Goal: Task Accomplishment & Management: Complete application form

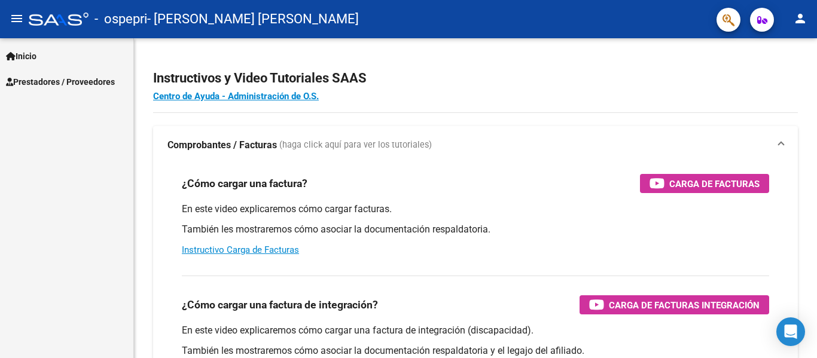
click at [32, 74] on link "Prestadores / Proveedores" at bounding box center [66, 82] width 133 height 26
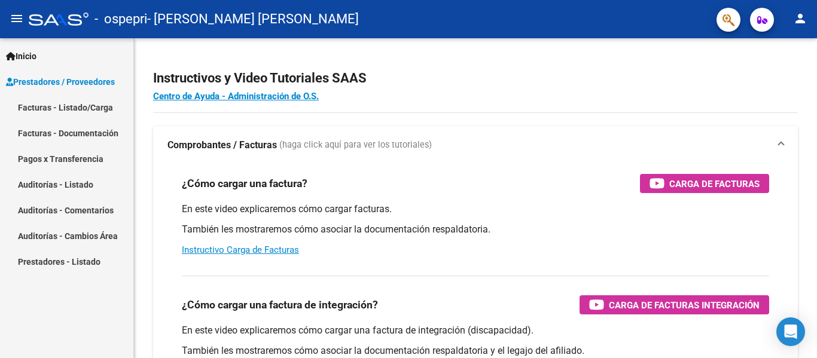
click at [48, 107] on link "Facturas - Listado/Carga" at bounding box center [66, 108] width 133 height 26
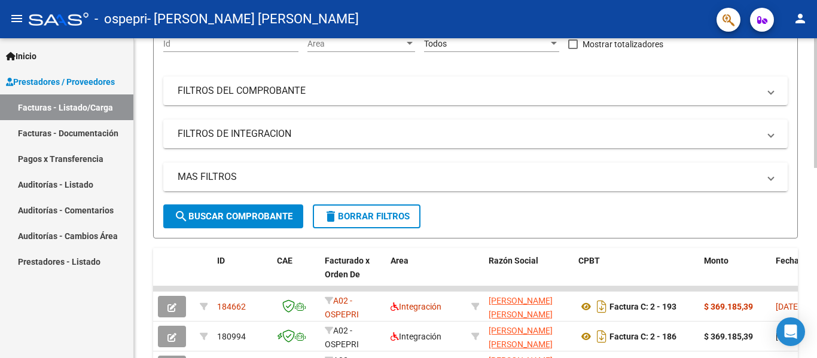
scroll to position [214, 0]
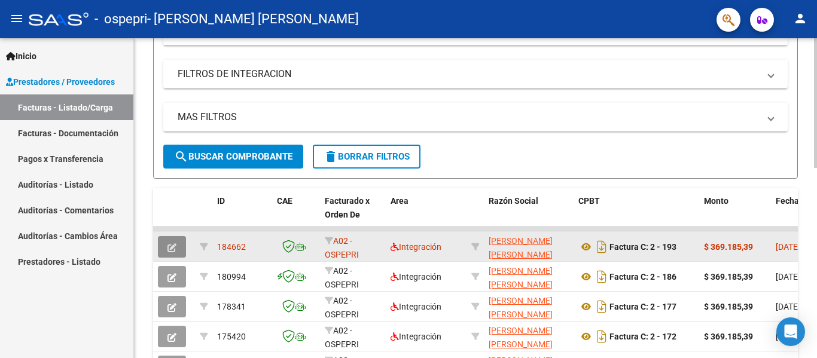
click at [169, 246] on icon "button" at bounding box center [172, 248] width 9 height 9
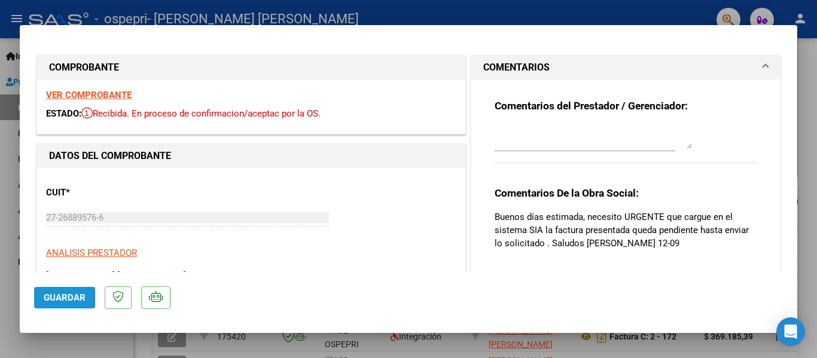
click at [65, 294] on span "Guardar" at bounding box center [65, 298] width 42 height 11
click at [92, 93] on strong "VER COMPROBANTE" at bounding box center [89, 95] width 86 height 11
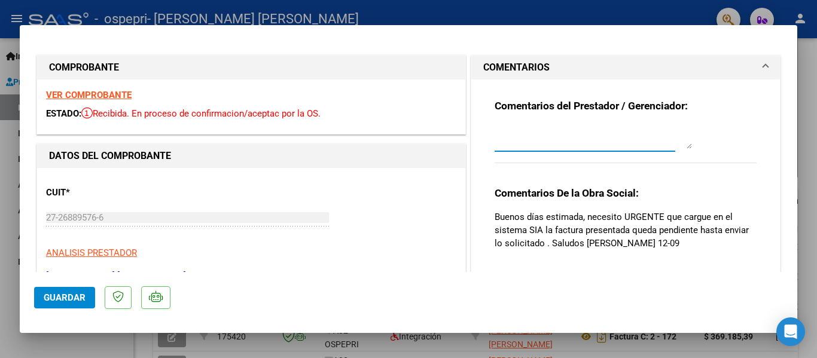
click at [561, 133] on textarea at bounding box center [593, 137] width 197 height 24
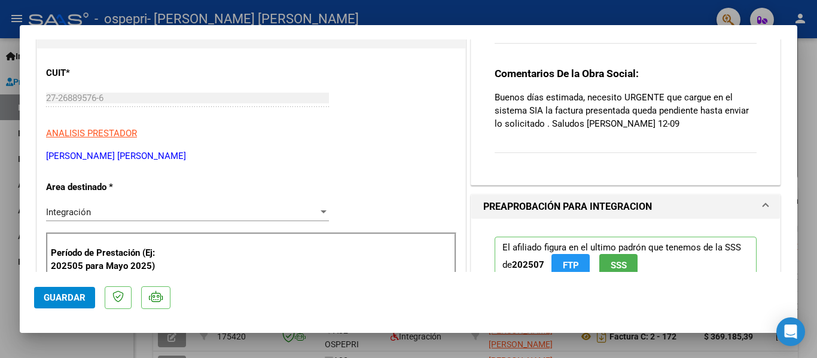
scroll to position [239, 0]
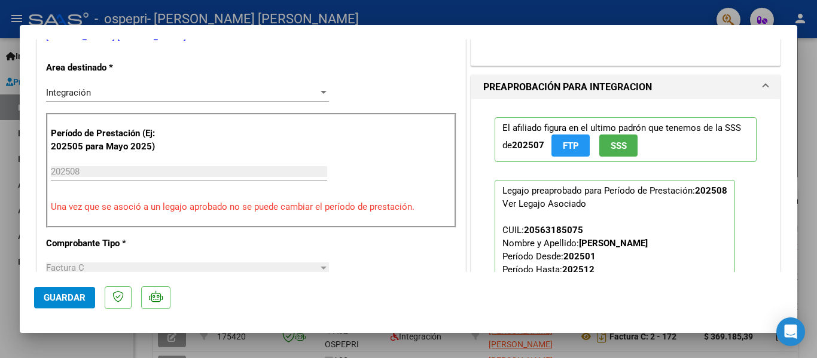
type textarea "hola esta cargada la factura que necesitas que carge ?"
click at [89, 175] on input "202508" at bounding box center [189, 171] width 276 height 11
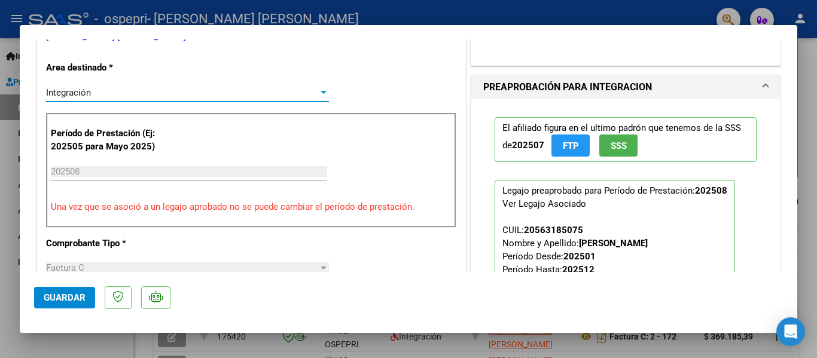
click at [321, 91] on div at bounding box center [324, 92] width 6 height 3
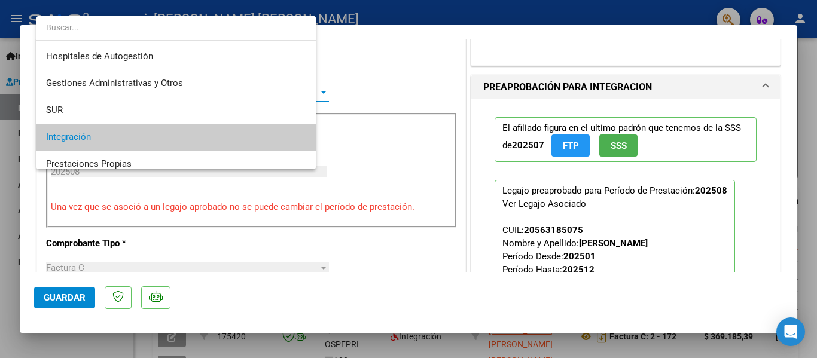
scroll to position [44, 0]
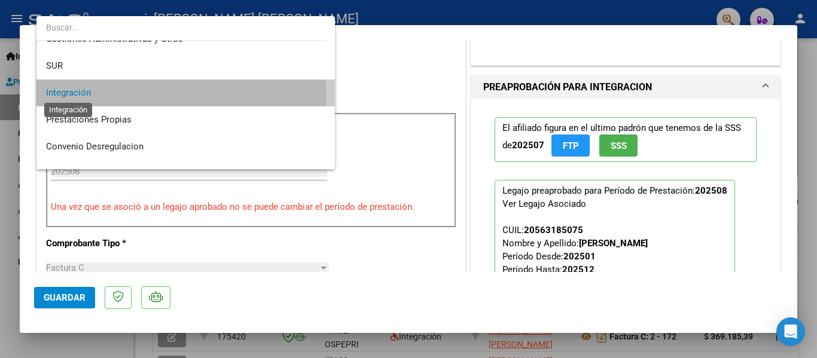
click at [80, 95] on span "Integración" at bounding box center [68, 92] width 45 height 11
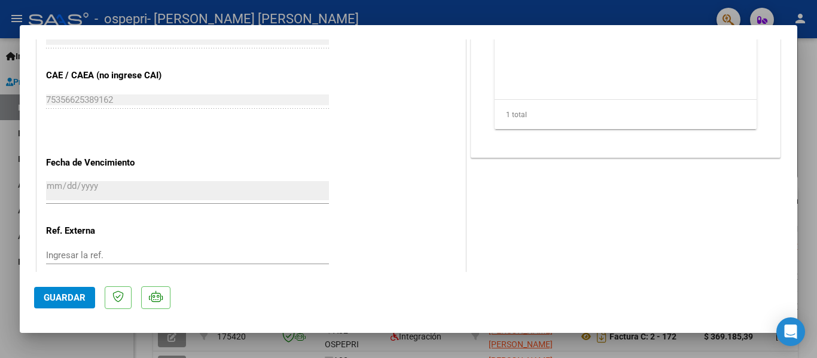
scroll to position [794, 0]
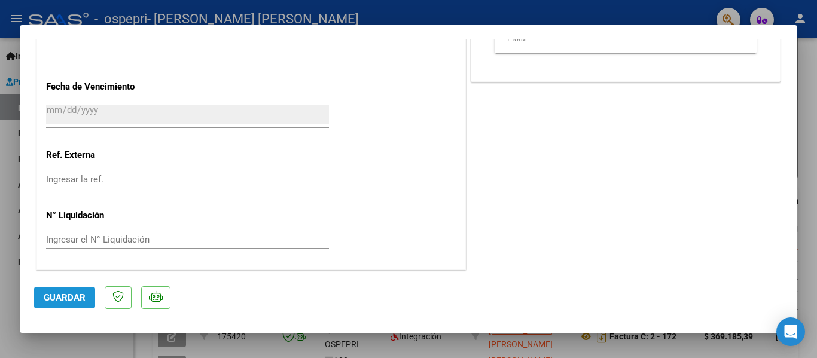
click at [63, 291] on button "Guardar" at bounding box center [64, 298] width 61 height 22
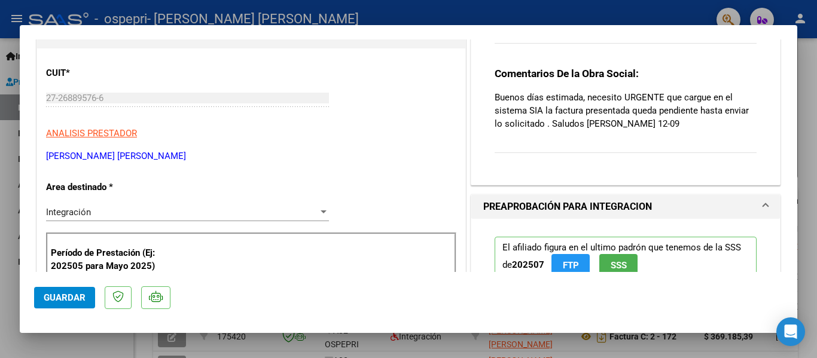
scroll to position [180, 0]
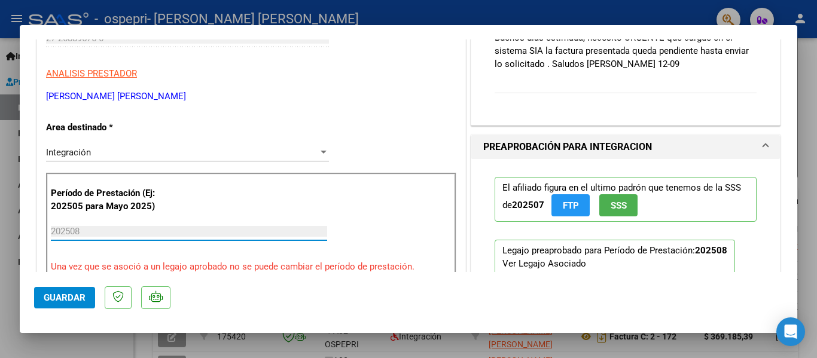
click at [88, 230] on input "202508" at bounding box center [189, 231] width 276 height 11
click at [91, 229] on input "202508" at bounding box center [189, 231] width 276 height 11
click at [144, 232] on input "202508" at bounding box center [189, 231] width 276 height 11
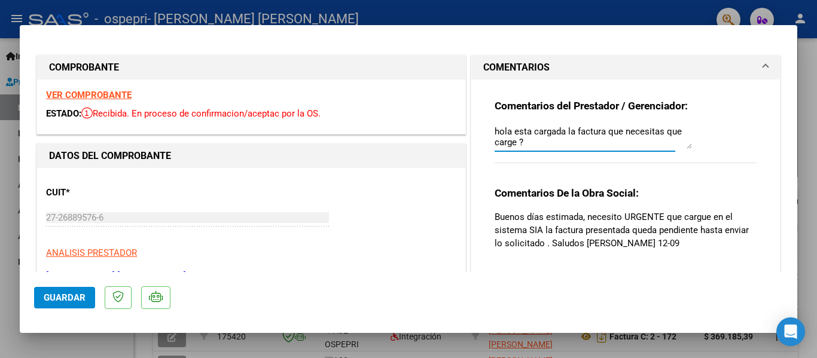
scroll to position [11, 0]
click at [100, 92] on strong "VER COMPROBANTE" at bounding box center [89, 95] width 86 height 11
click at [810, 222] on div at bounding box center [408, 179] width 817 height 358
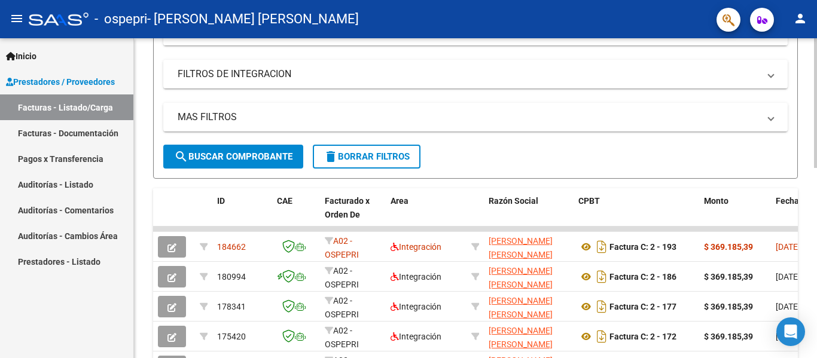
scroll to position [35, 0]
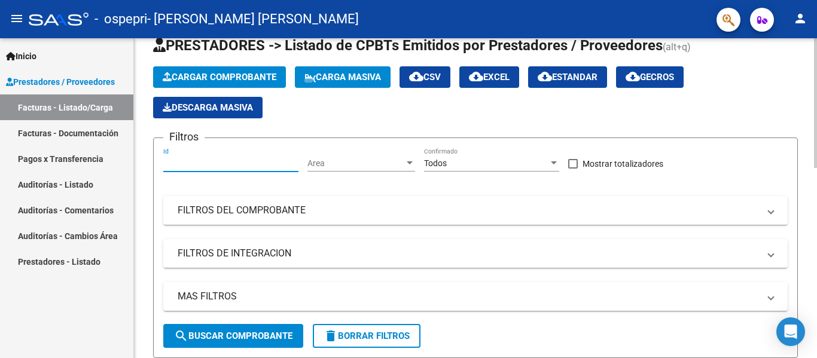
click at [228, 163] on input "Id" at bounding box center [230, 164] width 135 height 10
click at [556, 164] on div at bounding box center [554, 163] width 6 height 3
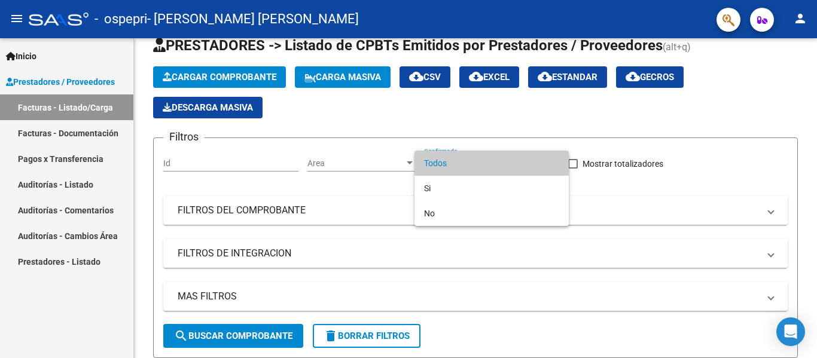
click at [239, 79] on div at bounding box center [408, 179] width 817 height 358
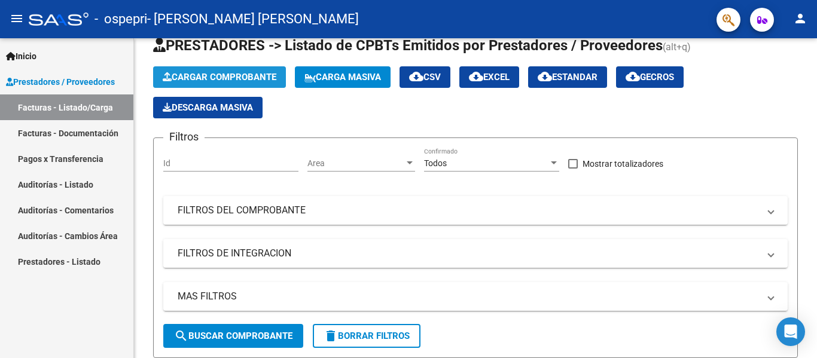
click at [239, 79] on span "Cargar Comprobante" at bounding box center [220, 77] width 114 height 11
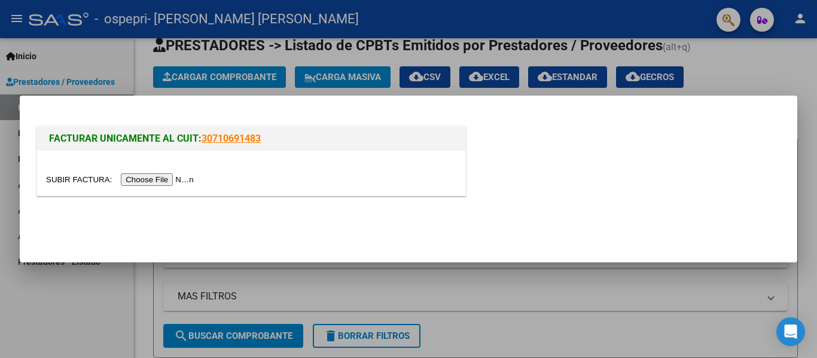
click at [151, 177] on input "file" at bounding box center [121, 180] width 151 height 13
click at [148, 177] on input "file" at bounding box center [121, 180] width 151 height 13
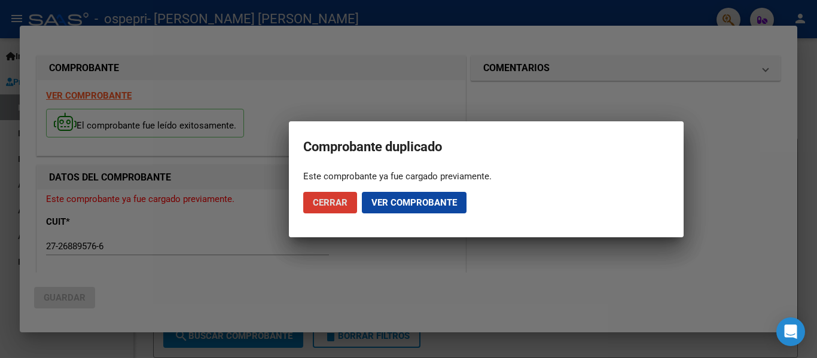
click at [329, 197] on span "Cerrar" at bounding box center [330, 202] width 35 height 11
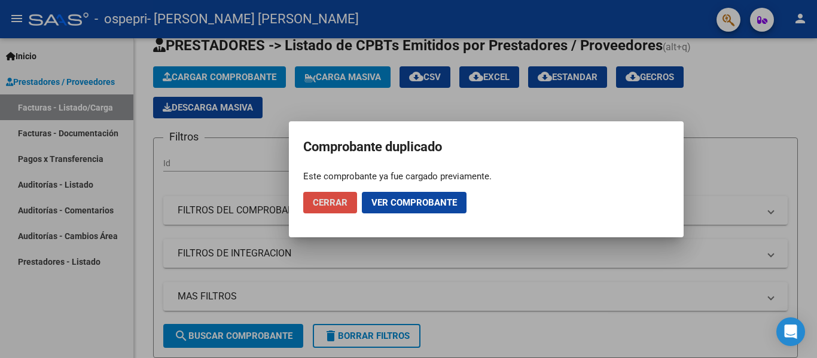
click at [329, 197] on span "Cerrar" at bounding box center [330, 202] width 35 height 11
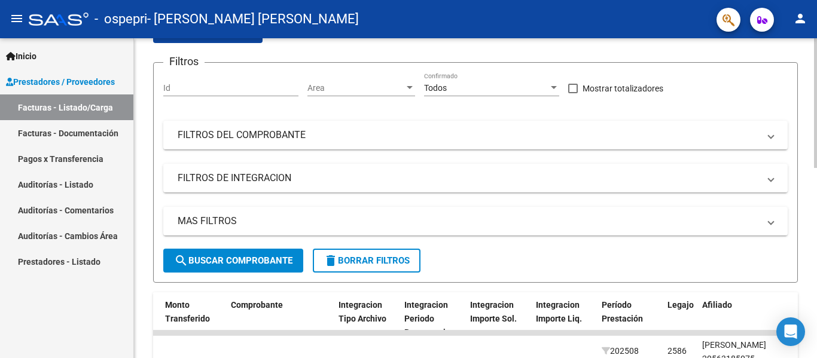
scroll to position [170, 0]
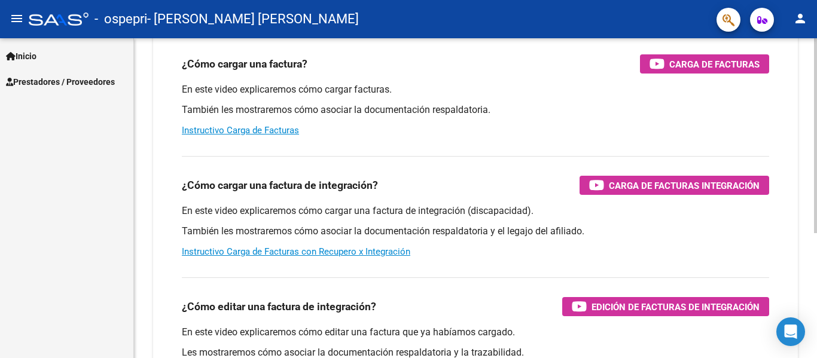
scroll to position [205, 0]
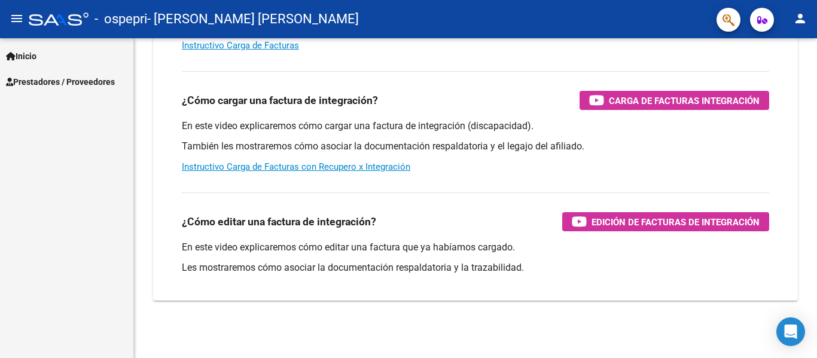
click at [26, 78] on span "Prestadores / Proveedores" at bounding box center [60, 81] width 109 height 13
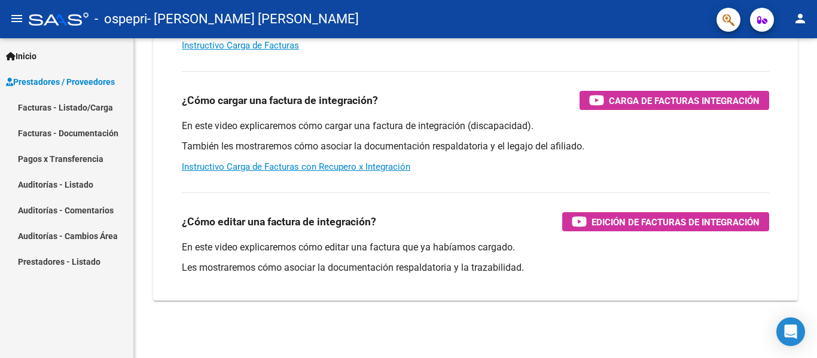
click at [35, 109] on link "Facturas - Listado/Carga" at bounding box center [66, 108] width 133 height 26
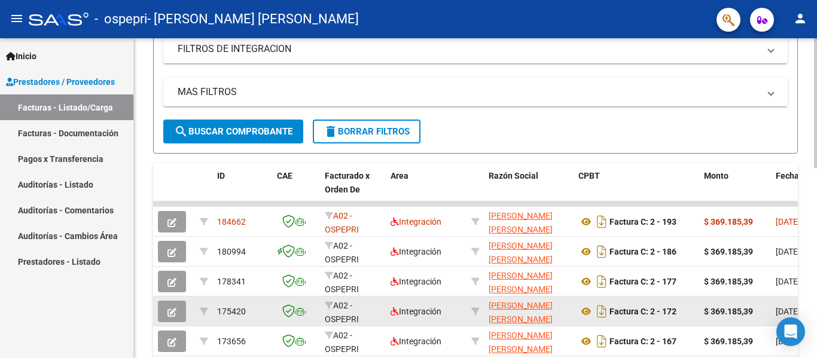
scroll to position [1, 0]
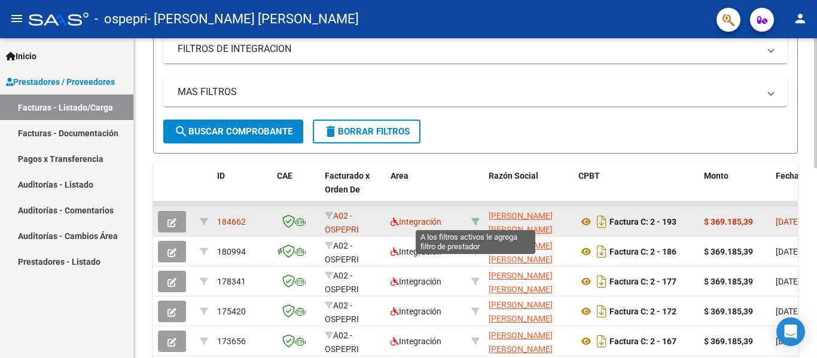
click at [477, 218] on icon at bounding box center [475, 222] width 8 height 8
type input "27268895766"
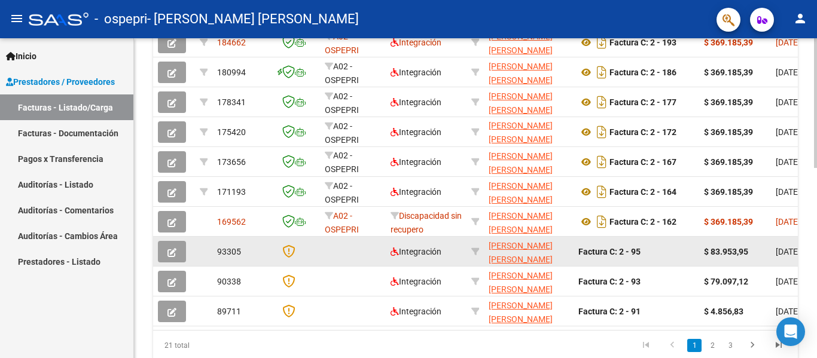
scroll to position [469, 0]
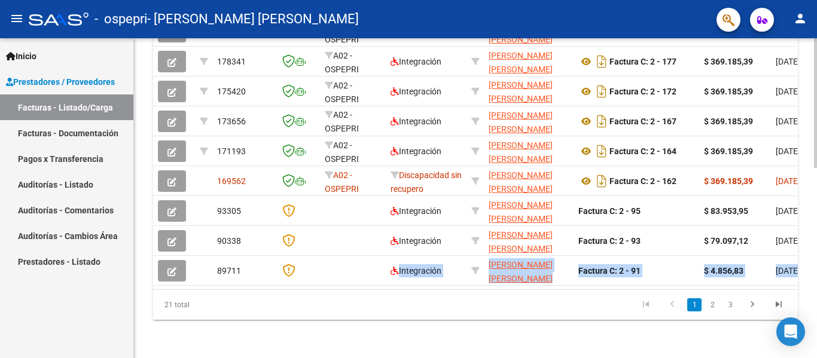
drag, startPoint x: 224, startPoint y: 290, endPoint x: 263, endPoint y: 308, distance: 42.6
click at [387, 277] on datatable-body "184662 A02 - OSPEPRI Integración [PERSON_NAME] [PERSON_NAME] 27268895766 Factur…" at bounding box center [475, 135] width 645 height 308
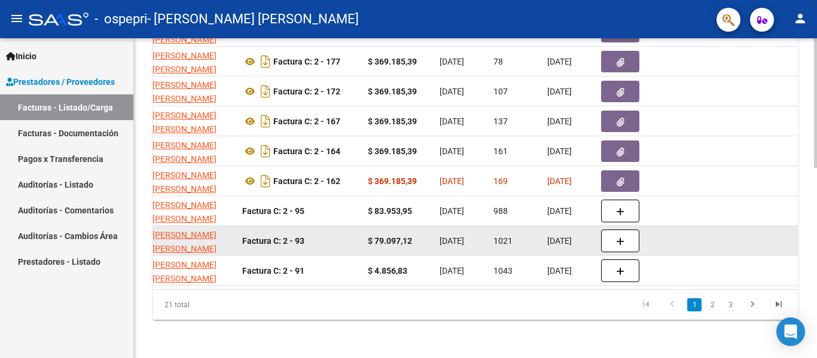
scroll to position [290, 0]
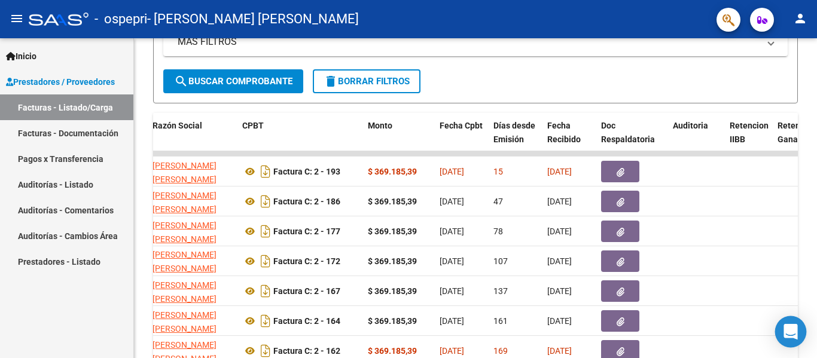
click at [793, 331] on icon "Open Intercom Messenger" at bounding box center [791, 332] width 14 height 16
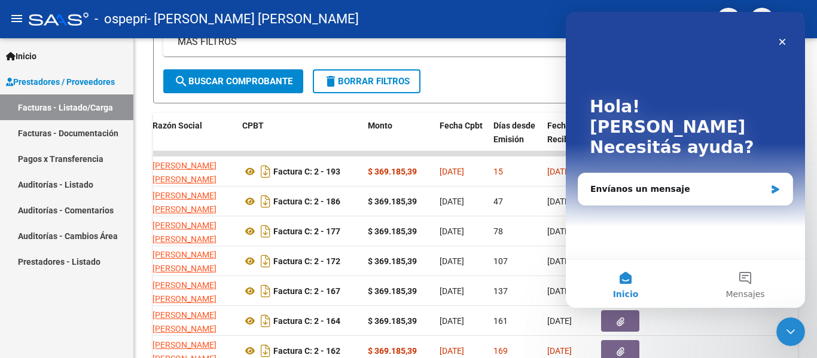
scroll to position [0, 0]
click at [622, 183] on div "Envíanos un mensaje" at bounding box center [678, 189] width 175 height 13
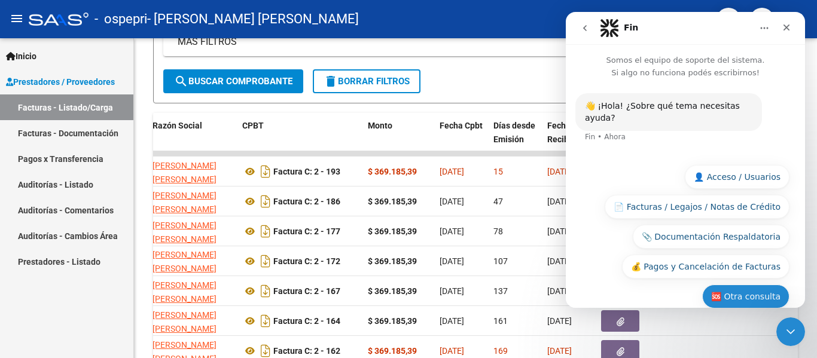
drag, startPoint x: 699, startPoint y: 255, endPoint x: 709, endPoint y: 285, distance: 31.0
click at [649, 279] on div "🆘 Otra consulta 👤 Acceso / Usuarios 📄 Facturas / Legajos / Notas de Crédito 📎 D…" at bounding box center [686, 240] width 208 height 150
click at [719, 285] on button "🆘 Otra consulta" at bounding box center [745, 297] width 87 height 24
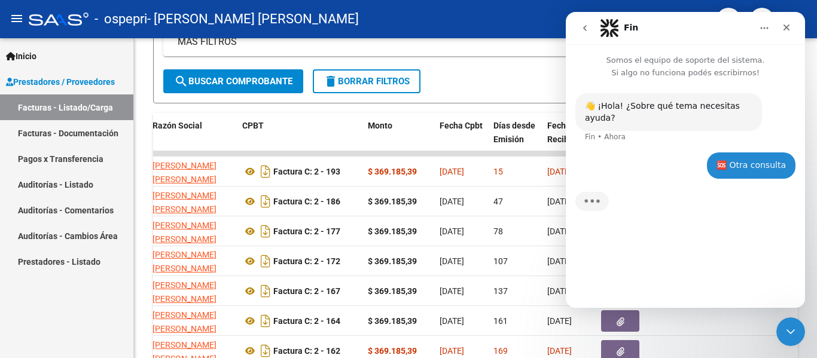
click at [620, 168] on div "🆘 Otra consulta [PERSON_NAME][GEOGRAPHIC_DATA]" at bounding box center [686, 173] width 220 height 41
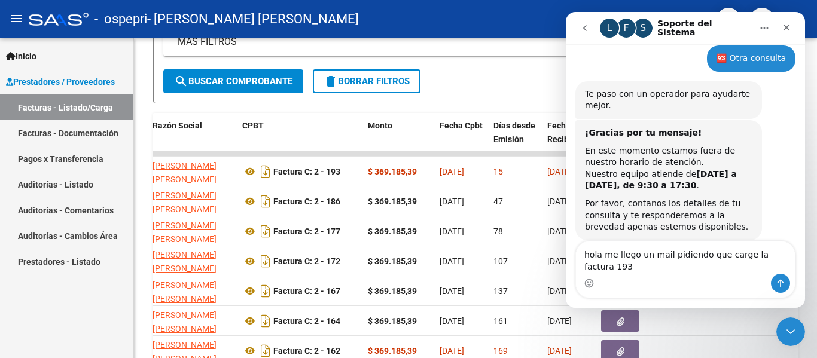
scroll to position [107, 0]
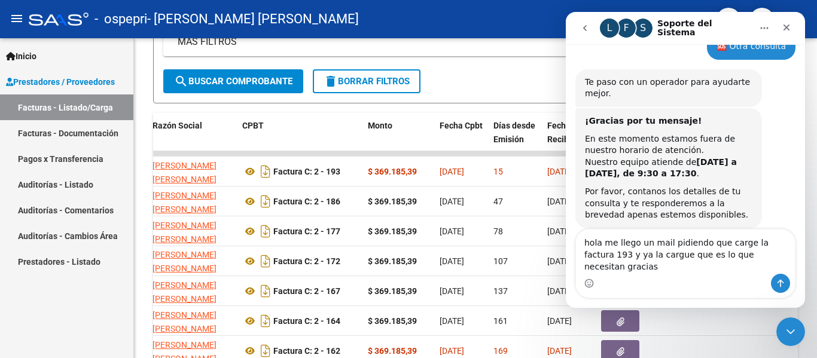
type textarea "hola me llego un mail pidiendo que carge la factura 193 y ya la cargue que es l…"
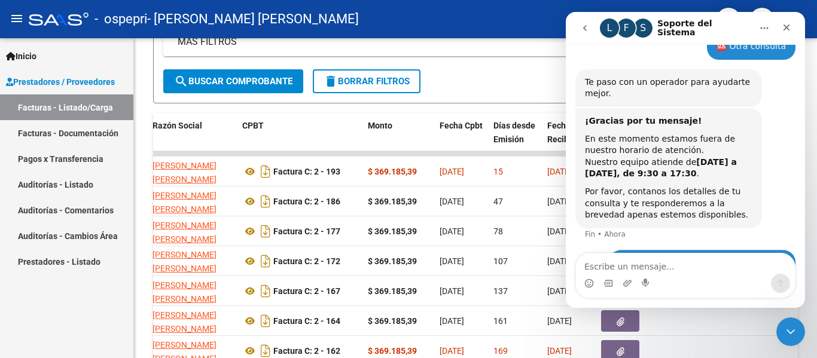
scroll to position [154, 0]
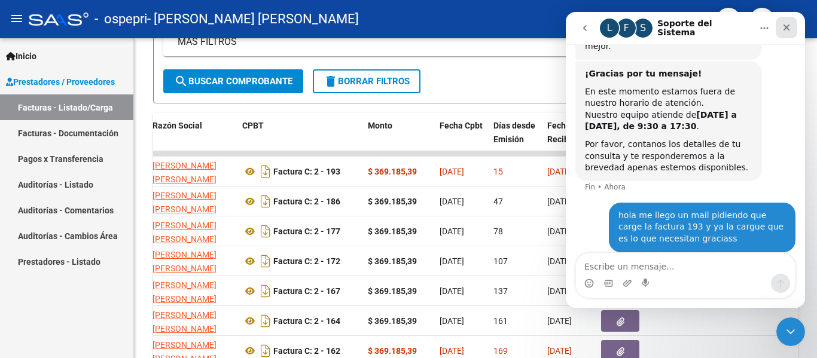
click at [784, 31] on icon "Cerrar" at bounding box center [787, 28] width 10 height 10
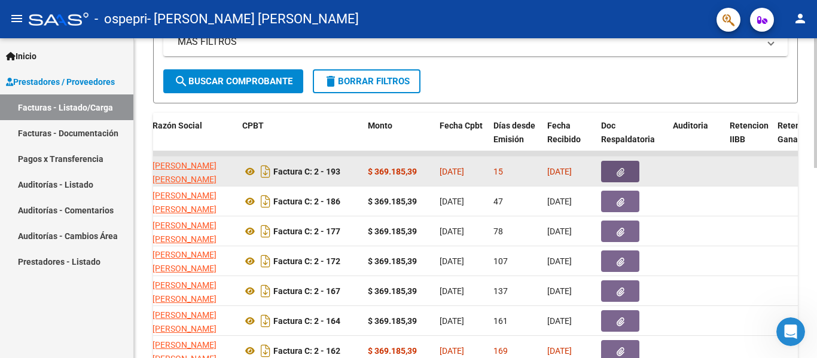
click at [617, 173] on icon "button" at bounding box center [621, 172] width 8 height 9
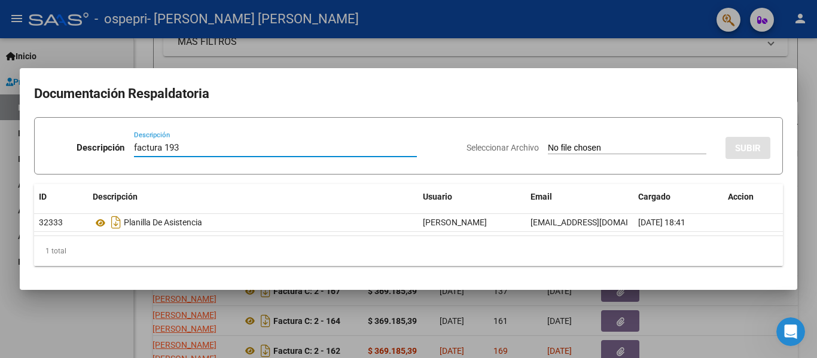
type input "factura 193"
click at [485, 148] on span "Seleccionar Archivo" at bounding box center [503, 148] width 72 height 10
click at [548, 148] on input "Seleccionar Archivo" at bounding box center [627, 148] width 159 height 11
type input "C:\fakepath\27268895766_011_00002_00000193 - [PERSON_NAME].pdf"
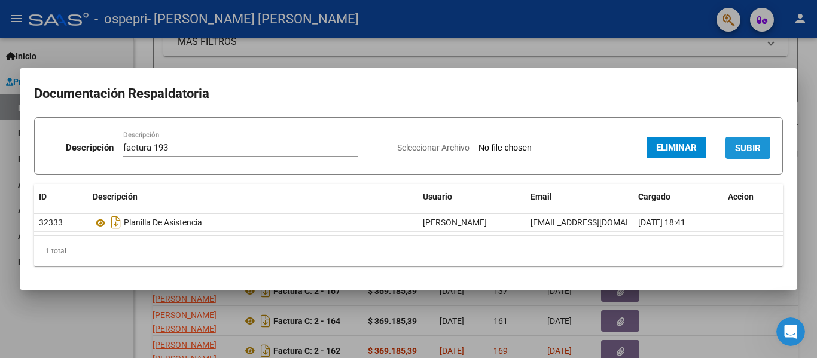
click at [741, 147] on span "SUBIR" at bounding box center [748, 148] width 26 height 11
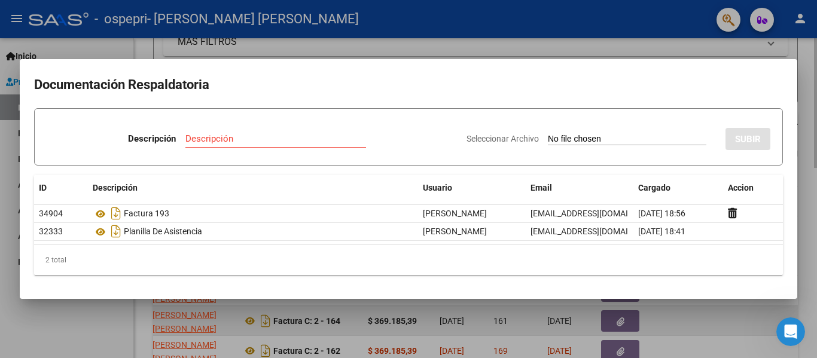
click at [679, 319] on div at bounding box center [408, 179] width 817 height 358
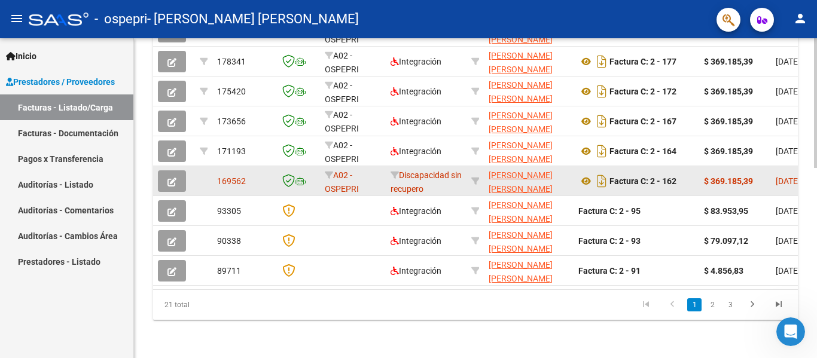
scroll to position [290, 0]
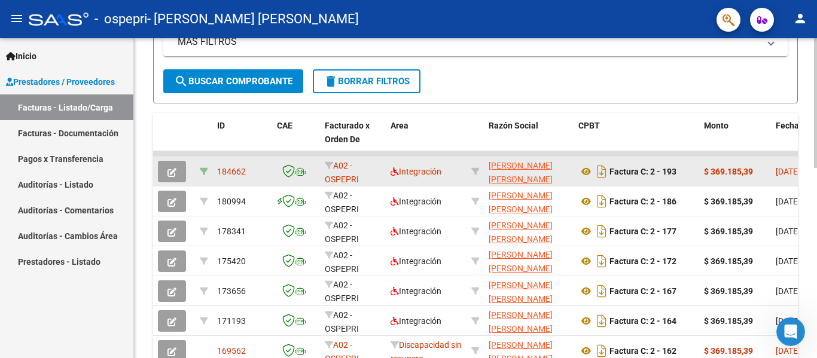
click at [200, 171] on icon at bounding box center [204, 172] width 8 height 8
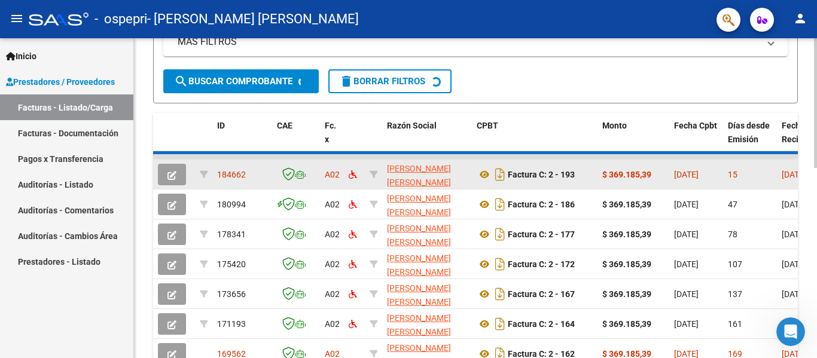
type input "202508"
type input "20563185075"
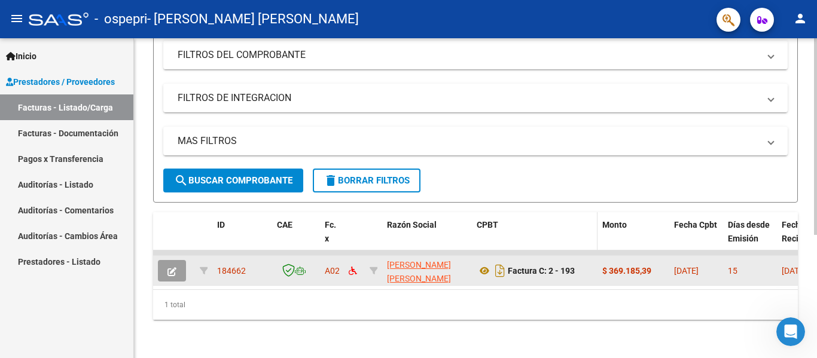
scroll to position [0, 0]
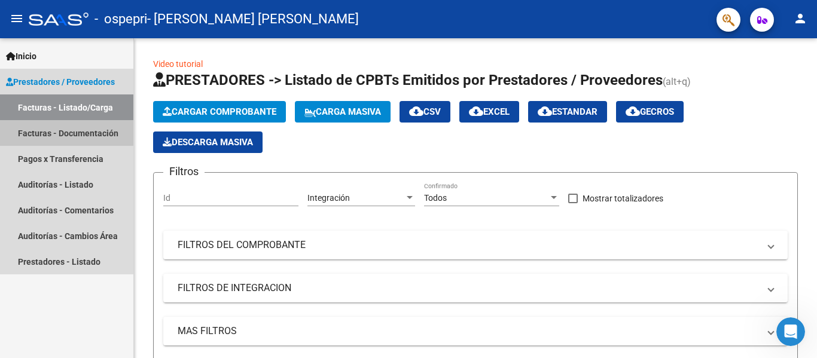
click at [44, 127] on link "Facturas - Documentación" at bounding box center [66, 133] width 133 height 26
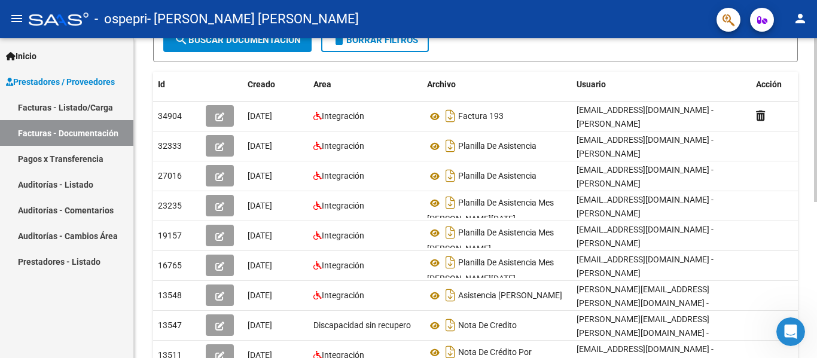
scroll to position [304, 0]
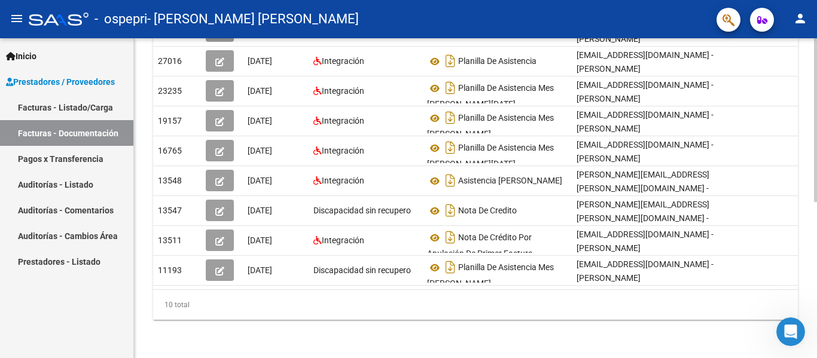
drag, startPoint x: 293, startPoint y: 277, endPoint x: 571, endPoint y: 278, distance: 278.8
click at [509, 278] on datatable-selection "34904 [DATE] Integración Factura 193 [EMAIL_ADDRESS][DOMAIN_NAME] - [PERSON_NAM…" at bounding box center [475, 283] width 645 height 10
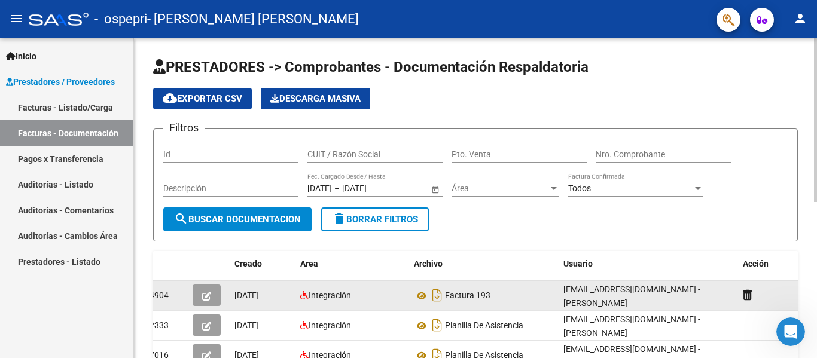
scroll to position [60, 0]
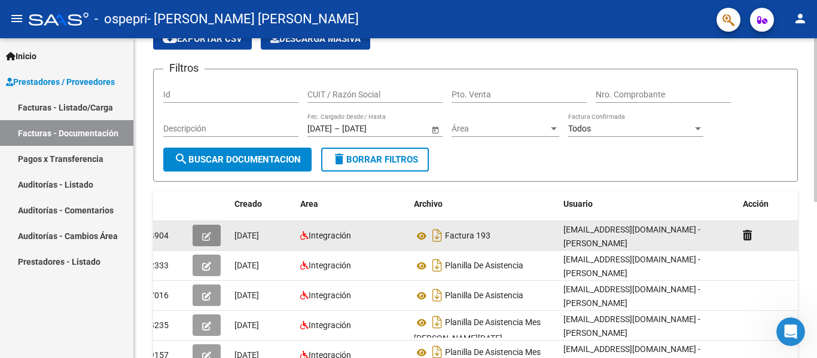
click at [200, 234] on button "button" at bounding box center [207, 236] width 28 height 22
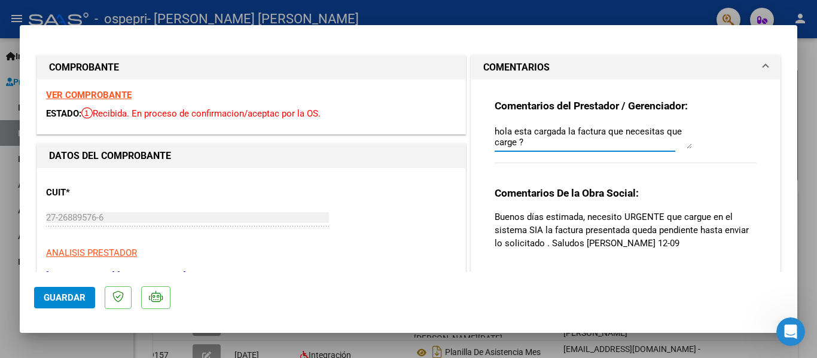
click at [553, 144] on textarea "hola esta cargada la factura que necesitas que carge ?" at bounding box center [593, 137] width 197 height 24
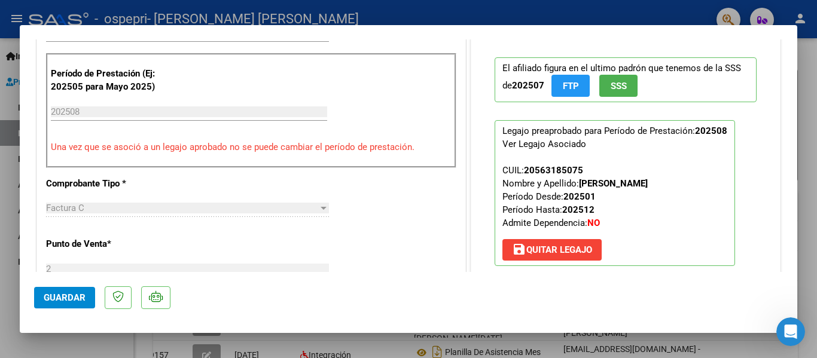
type textarea "hola esta cargada la factura que necesitas que carge ? la cargue el dia [DATE]"
click at [565, 84] on span "FTP" at bounding box center [571, 86] width 16 height 11
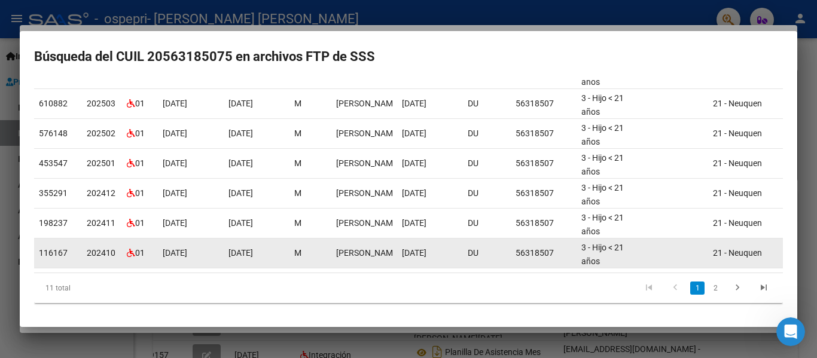
scroll to position [0, 0]
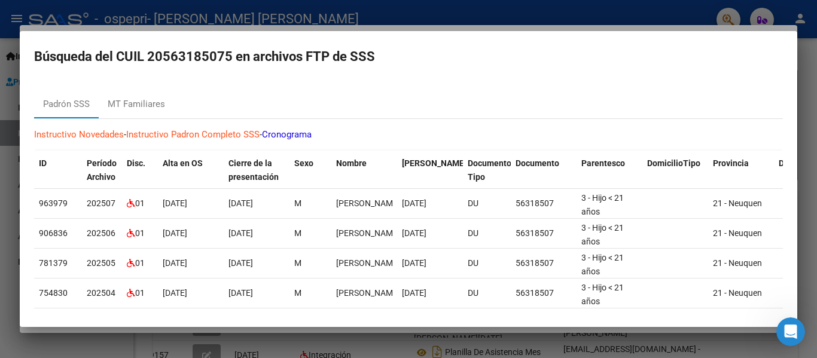
click at [805, 53] on div at bounding box center [408, 179] width 817 height 358
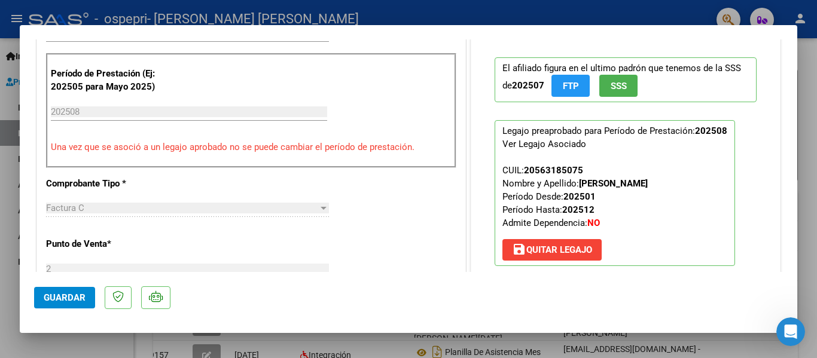
scroll to position [180, 0]
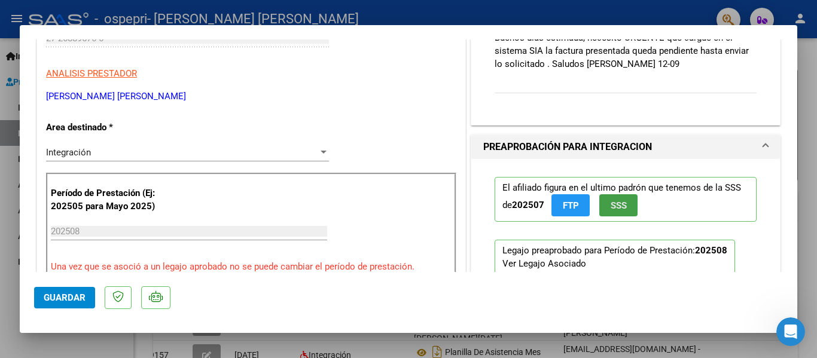
click at [611, 207] on span "SSS" at bounding box center [619, 205] width 16 height 11
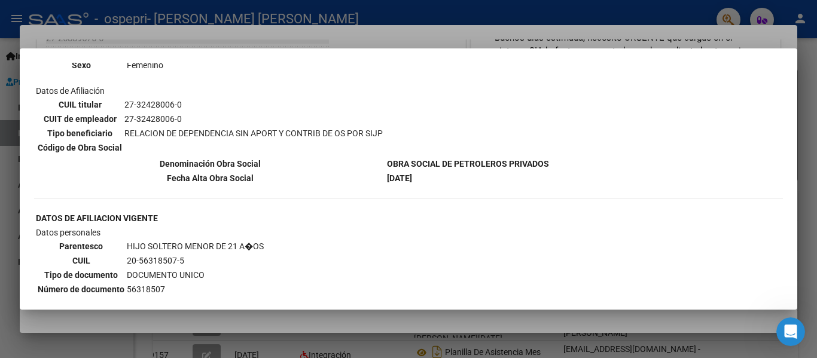
scroll to position [0, 0]
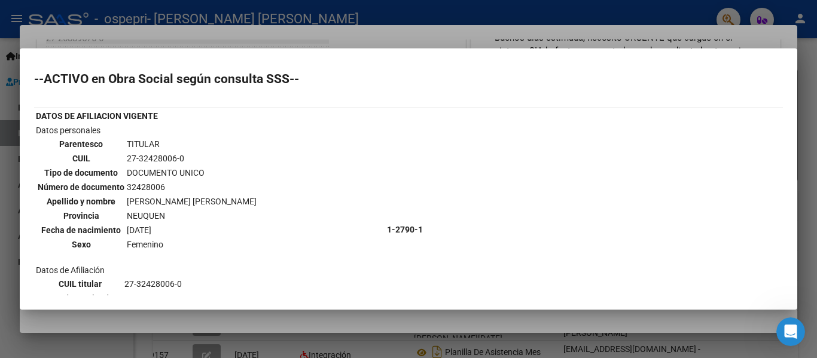
click at [431, 34] on div at bounding box center [408, 179] width 817 height 358
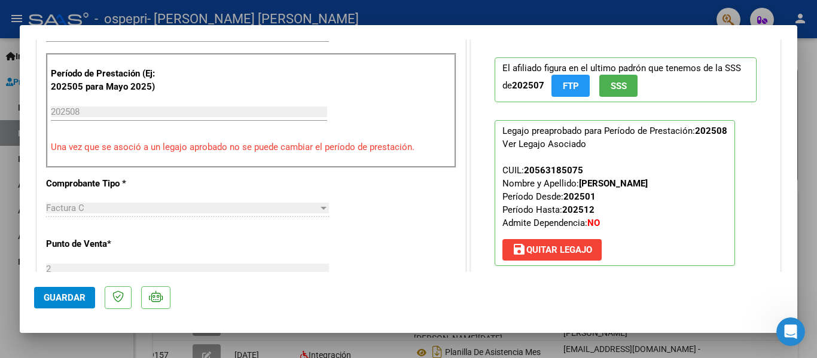
scroll to position [419, 0]
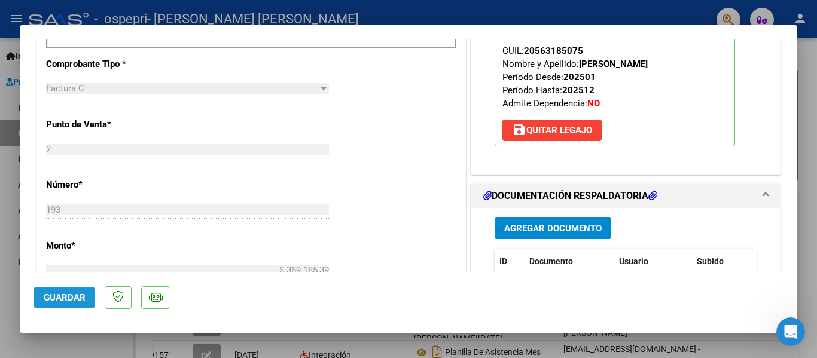
click at [59, 297] on span "Guardar" at bounding box center [65, 298] width 42 height 11
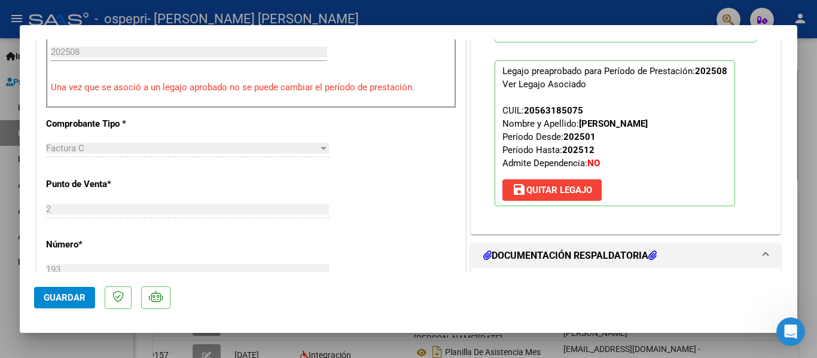
scroll to position [120, 0]
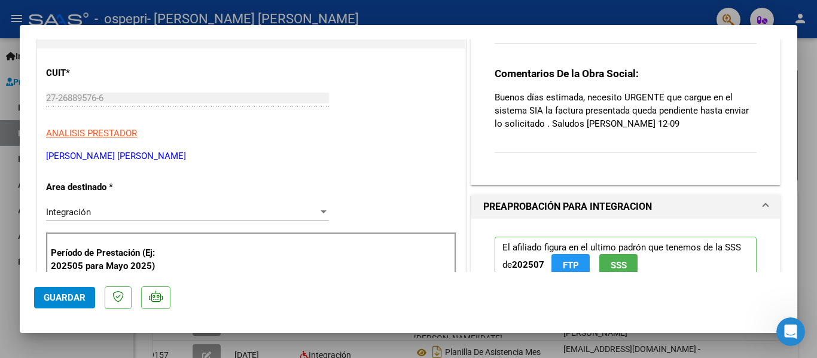
click at [763, 207] on span at bounding box center [765, 207] width 5 height 14
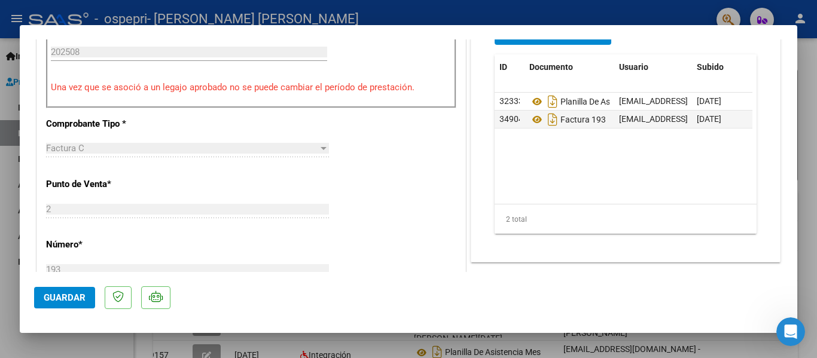
scroll to position [239, 0]
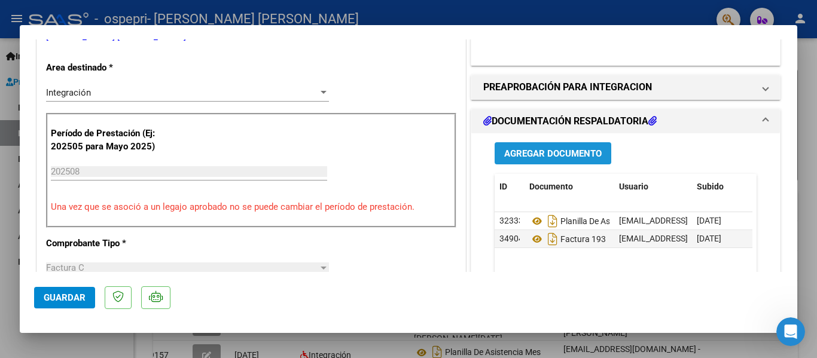
click at [559, 151] on span "Agregar Documento" at bounding box center [553, 153] width 98 height 11
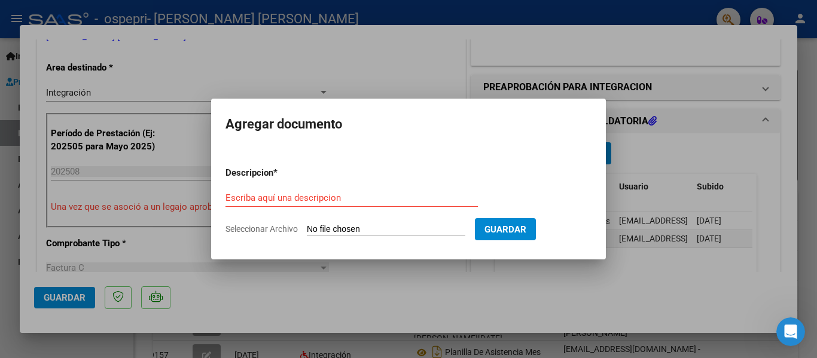
click at [684, 166] on div at bounding box center [408, 179] width 817 height 358
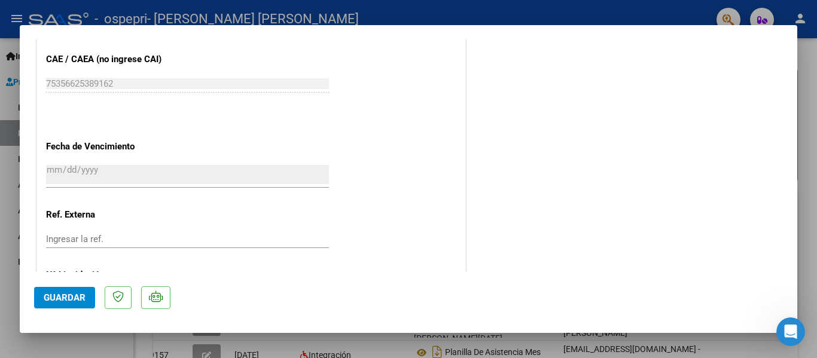
scroll to position [674, 0]
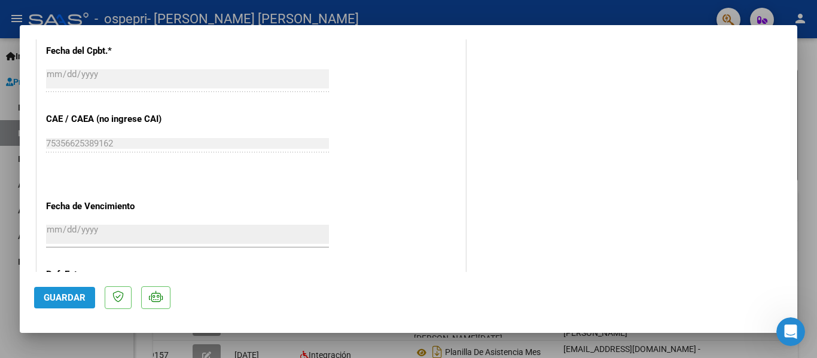
click at [65, 301] on span "Guardar" at bounding box center [65, 298] width 42 height 11
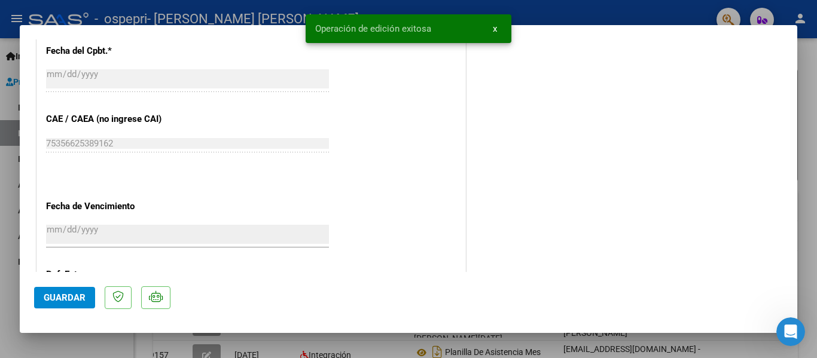
scroll to position [495, 0]
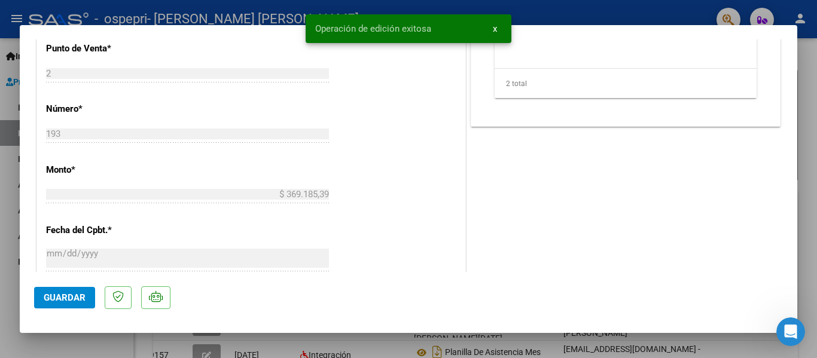
click at [813, 169] on div at bounding box center [408, 179] width 817 height 358
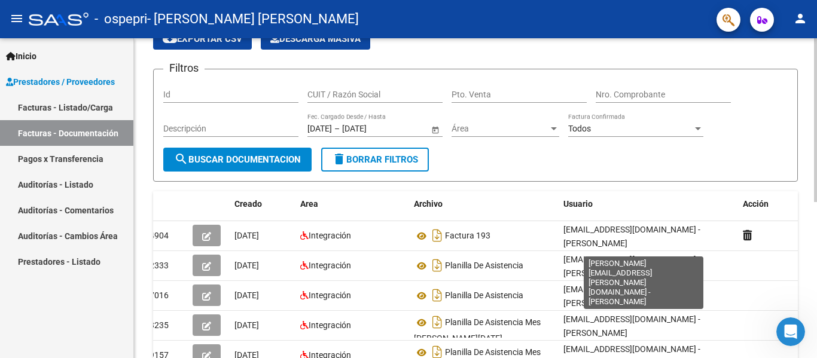
scroll to position [0, 0]
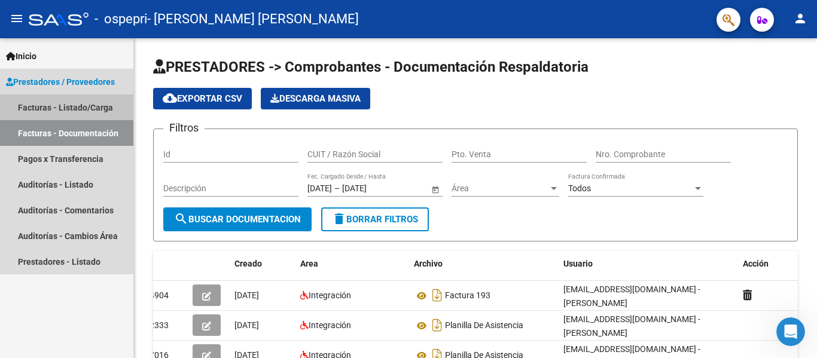
click at [54, 105] on link "Facturas - Listado/Carga" at bounding box center [66, 108] width 133 height 26
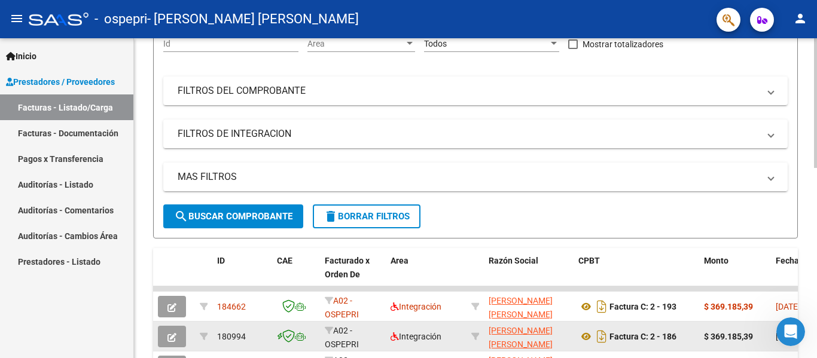
scroll to position [214, 0]
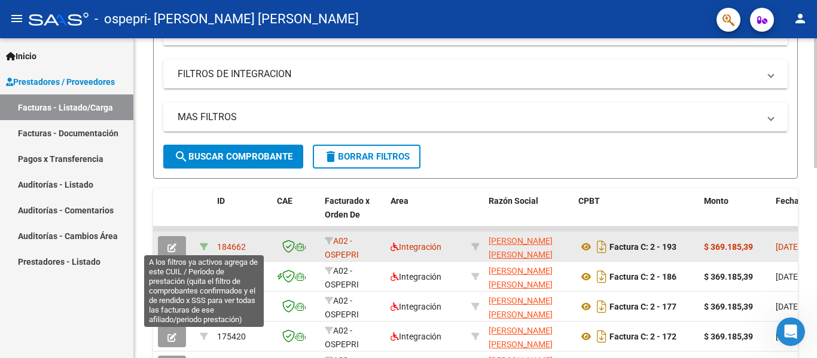
click at [204, 248] on icon at bounding box center [204, 247] width 8 height 8
type input "202508"
type input "20563185075"
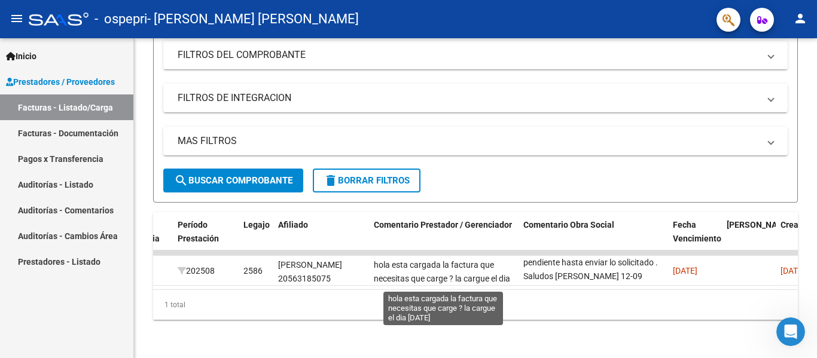
scroll to position [1, 0]
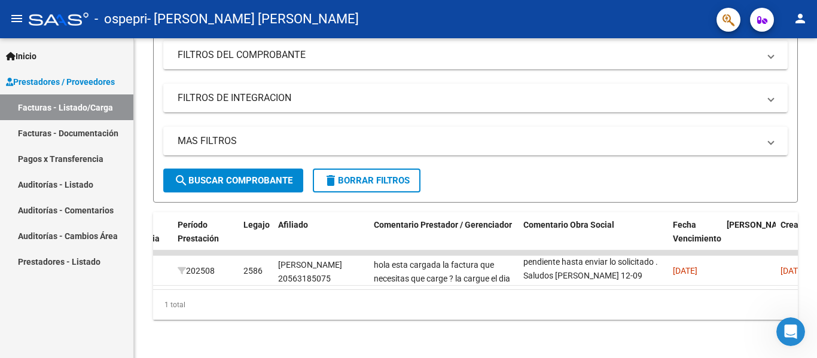
drag, startPoint x: 569, startPoint y: 263, endPoint x: 187, endPoint y: 293, distance: 382.9
click at [188, 291] on div "ID CAE Fc. x Razón Social CPBT Monto Fecha Cpbt Días desde Emisión Fecha Recibi…" at bounding box center [475, 266] width 645 height 108
